Goal: Connect with others: Connect with other users

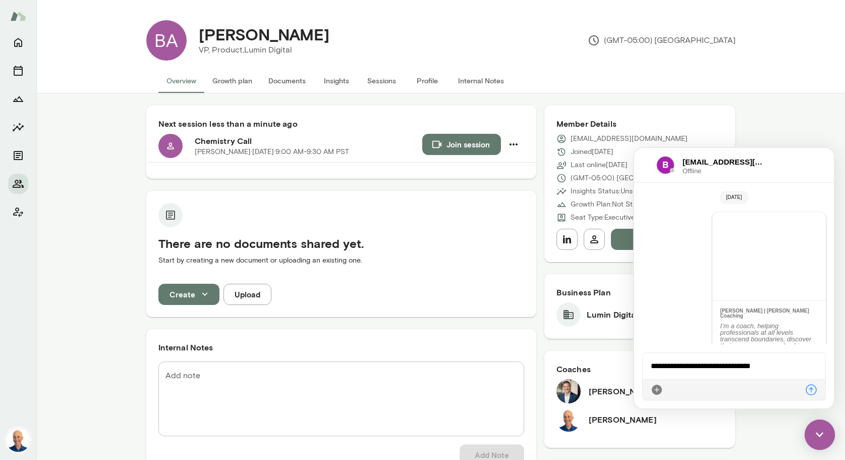
scroll to position [117, 0]
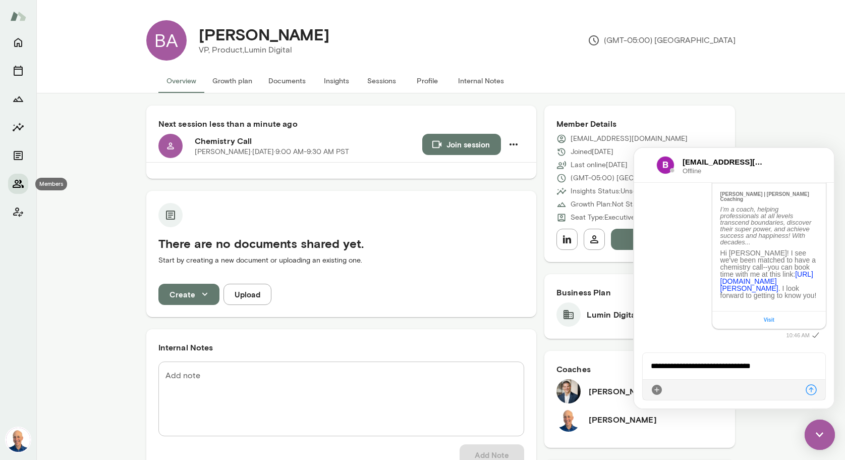
click at [18, 182] on icon "Members" at bounding box center [18, 184] width 11 height 8
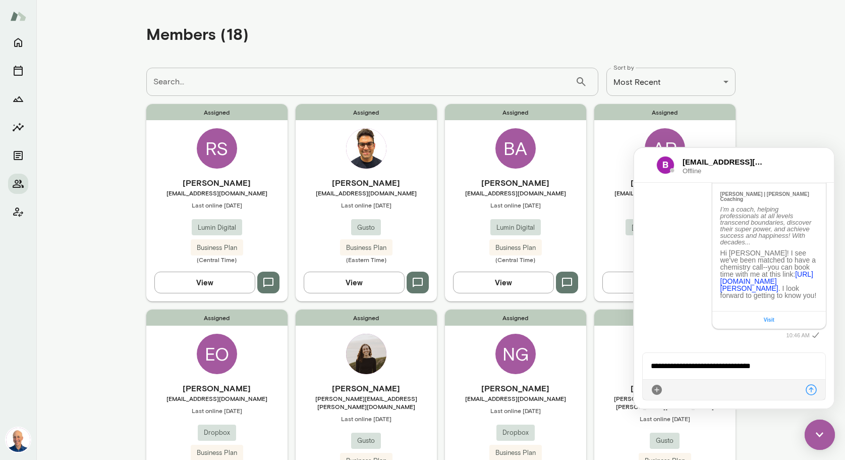
click at [824, 434] on img at bounding box center [820, 434] width 30 height 30
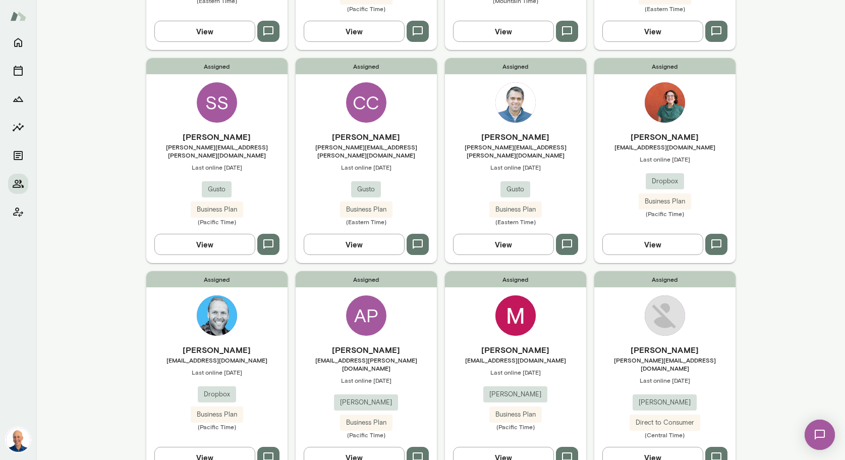
scroll to position [468, 0]
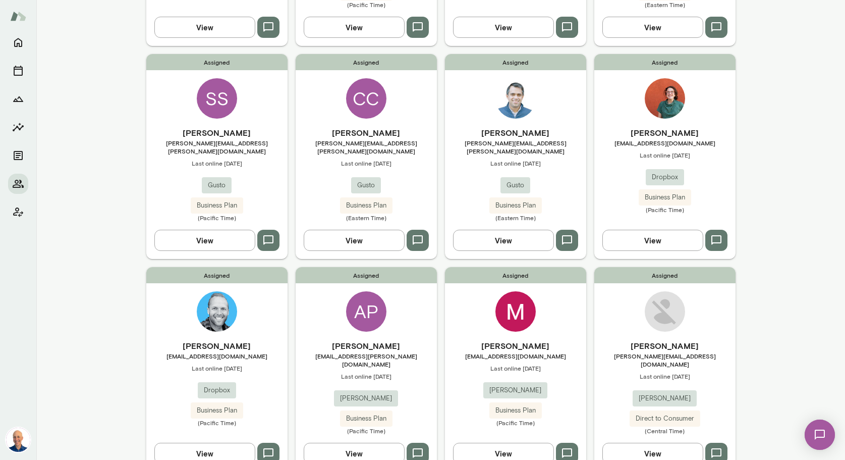
click at [620, 295] on div "Assigned [PERSON_NAME] [PERSON_NAME][EMAIL_ADDRESS][DOMAIN_NAME] Last online [D…" at bounding box center [664, 369] width 141 height 205
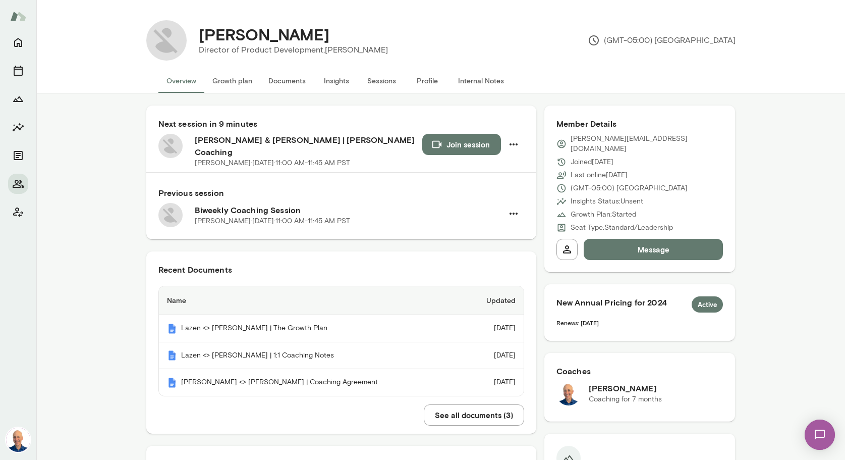
click at [456, 143] on button "Join session" at bounding box center [461, 144] width 79 height 21
